Goal: Information Seeking & Learning: Learn about a topic

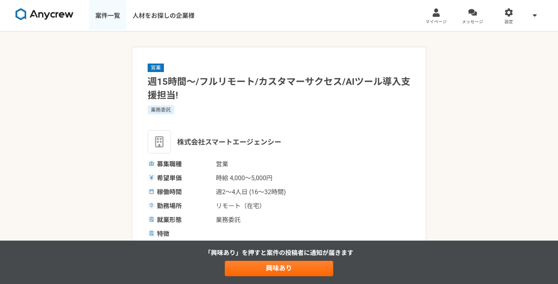
click at [100, 14] on link "案件一覧" at bounding box center [107, 15] width 37 height 31
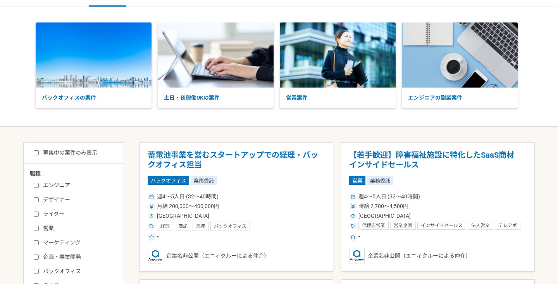
scroll to position [33, 0]
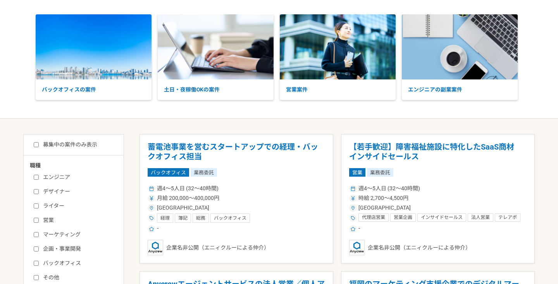
click at [62, 172] on div "エンジニア デザイナー ライター 営業 マーケティング 企画・事業開発 バックオフィス その他" at bounding box center [76, 226] width 93 height 111
click at [36, 176] on input "エンジニア" at bounding box center [36, 177] width 5 height 5
checkbox input "true"
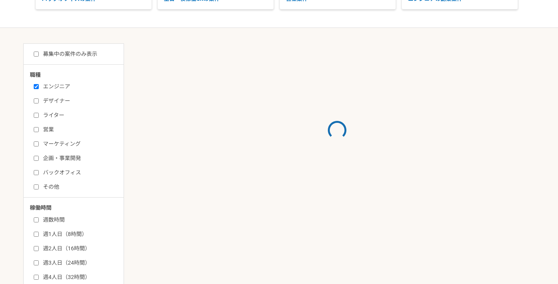
scroll to position [155, 0]
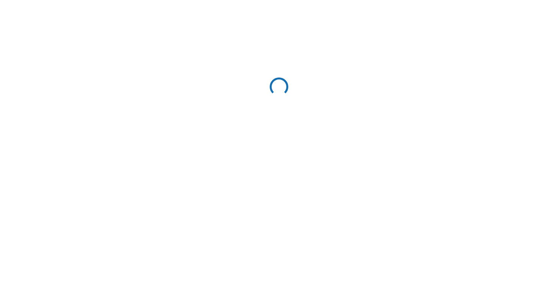
click at [345, 12] on html at bounding box center [279, 88] width 558 height 176
